Goal: Task Accomplishment & Management: Manage account settings

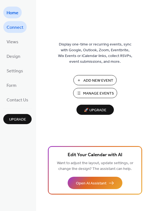
click at [9, 26] on span "Connect" at bounding box center [15, 27] width 17 height 9
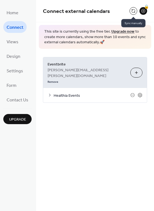
click at [133, 11] on button at bounding box center [133, 11] width 8 height 8
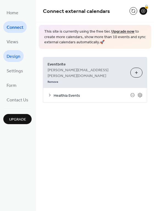
click at [13, 58] on span "Design" at bounding box center [14, 56] width 14 height 9
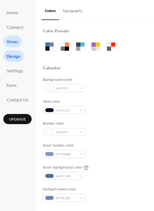
click at [17, 43] on span "Views" at bounding box center [13, 42] width 12 height 9
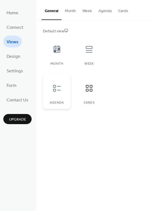
click at [56, 104] on div "Agenda" at bounding box center [56, 103] width 17 height 4
click at [90, 87] on icon at bounding box center [89, 88] width 7 height 7
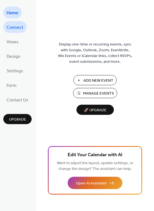
click at [22, 26] on span "Connect" at bounding box center [15, 27] width 17 height 9
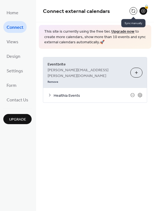
click at [132, 9] on button at bounding box center [133, 11] width 8 height 8
click at [86, 88] on div "Healthia Events" at bounding box center [94, 95] width 103 height 15
click at [79, 93] on span "Healthia Events" at bounding box center [92, 96] width 77 height 6
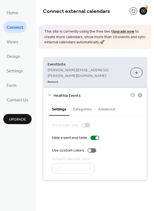
click at [79, 93] on span "Healthia Events" at bounding box center [92, 96] width 77 height 6
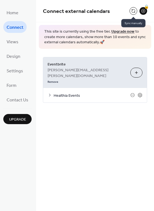
click at [136, 9] on button at bounding box center [133, 11] width 8 height 8
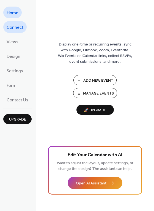
click at [18, 29] on span "Connect" at bounding box center [15, 27] width 17 height 9
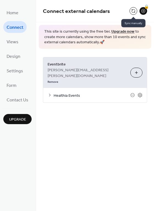
click at [130, 10] on button at bounding box center [133, 11] width 8 height 8
click at [131, 11] on button at bounding box center [133, 11] width 8 height 8
